Goal: Task Accomplishment & Management: Manage account settings

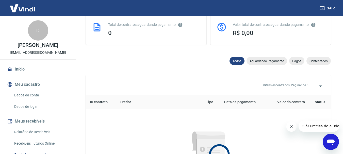
scroll to position [127, 0]
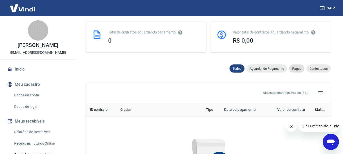
click at [299, 71] on div "Pagos" at bounding box center [296, 68] width 15 height 8
select select "paid"
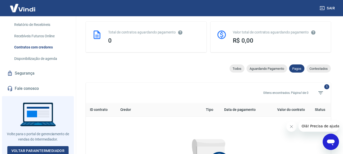
scroll to position [109, 0]
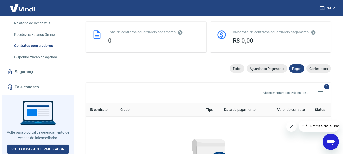
click at [56, 88] on link "Fale conosco" at bounding box center [38, 86] width 64 height 11
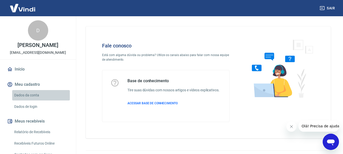
click at [47, 93] on link "Dados da conta" at bounding box center [41, 95] width 58 height 10
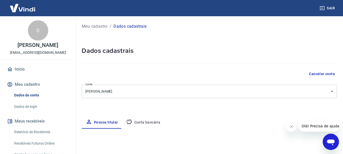
select select "RS"
select select "business"
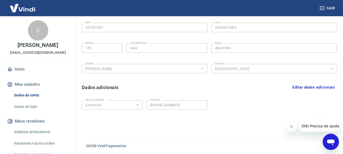
scroll to position [171, 0]
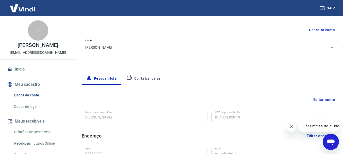
click at [138, 73] on button "Conta bancária" at bounding box center [143, 79] width 42 height 12
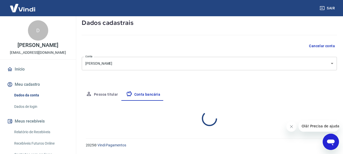
select select "3"
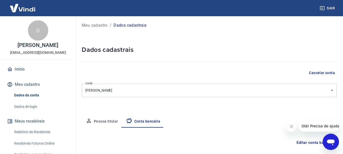
scroll to position [0, 0]
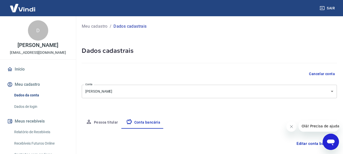
click at [27, 68] on link "Início" at bounding box center [38, 69] width 64 height 11
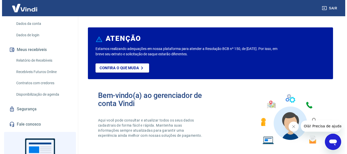
scroll to position [76, 0]
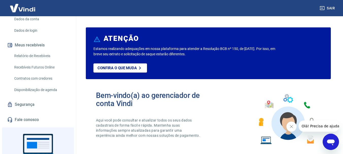
click at [37, 105] on link "Segurança" at bounding box center [38, 104] width 64 height 11
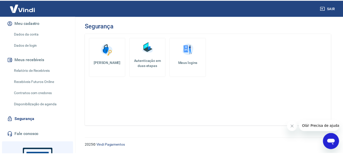
scroll to position [51, 0]
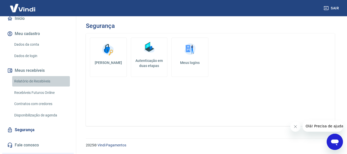
click at [53, 83] on link "Relatório de Recebíveis" at bounding box center [41, 81] width 58 height 10
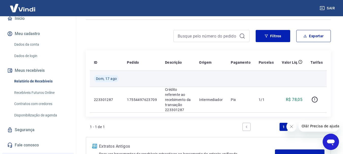
scroll to position [24, 0]
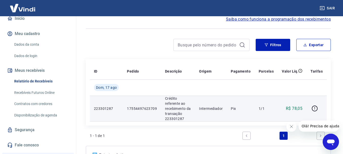
click at [276, 103] on td "1/1" at bounding box center [266, 109] width 23 height 26
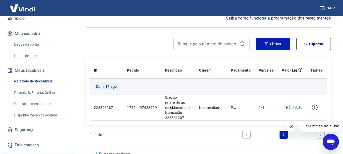
scroll to position [0, 0]
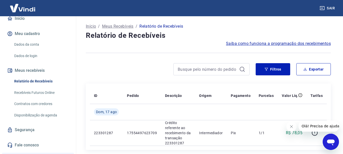
click at [294, 39] on h4 "Relatório de Recebíveis" at bounding box center [208, 35] width 245 height 10
click at [290, 43] on span "Saiba como funciona a programação dos recebimentos" at bounding box center [278, 44] width 105 height 6
click at [36, 11] on img at bounding box center [22, 7] width 33 height 15
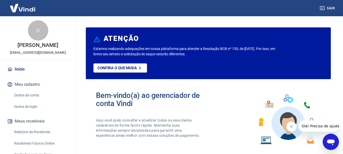
click at [22, 3] on img at bounding box center [22, 7] width 33 height 15
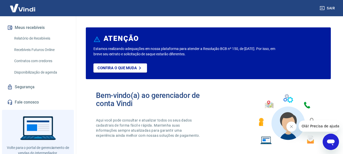
scroll to position [109, 0]
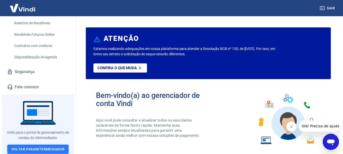
click at [25, 148] on link "Voltar para Intermediador" at bounding box center [37, 149] width 61 height 9
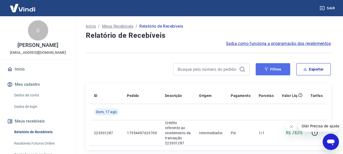
click at [282, 68] on button "Filtros" at bounding box center [273, 69] width 35 height 12
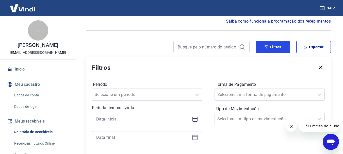
scroll to position [51, 0]
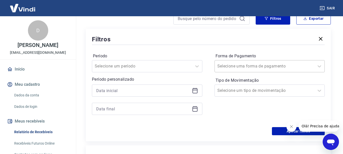
click at [254, 67] on input "Forma de Pagamento" at bounding box center [242, 66] width 51 height 6
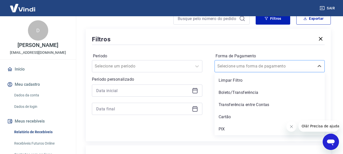
click at [254, 67] on input "Forma de Pagamento" at bounding box center [242, 66] width 51 height 6
click at [207, 125] on div "Período Selecione um período Período personalizado Forma de Pagamento option Tr…" at bounding box center [208, 86] width 233 height 81
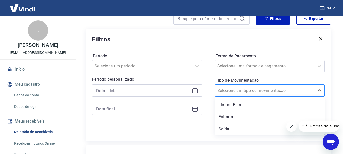
click at [240, 94] on div at bounding box center [264, 90] width 95 height 7
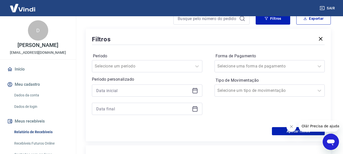
click at [231, 122] on div "Período Selecione um período Período personalizado Forma de Pagamento Selecione…" at bounding box center [208, 86] width 233 height 81
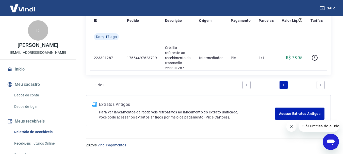
scroll to position [112, 0]
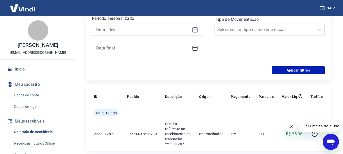
click at [327, 8] on button "Sair" at bounding box center [328, 8] width 18 height 9
